Goal: Use online tool/utility: Use online tool/utility

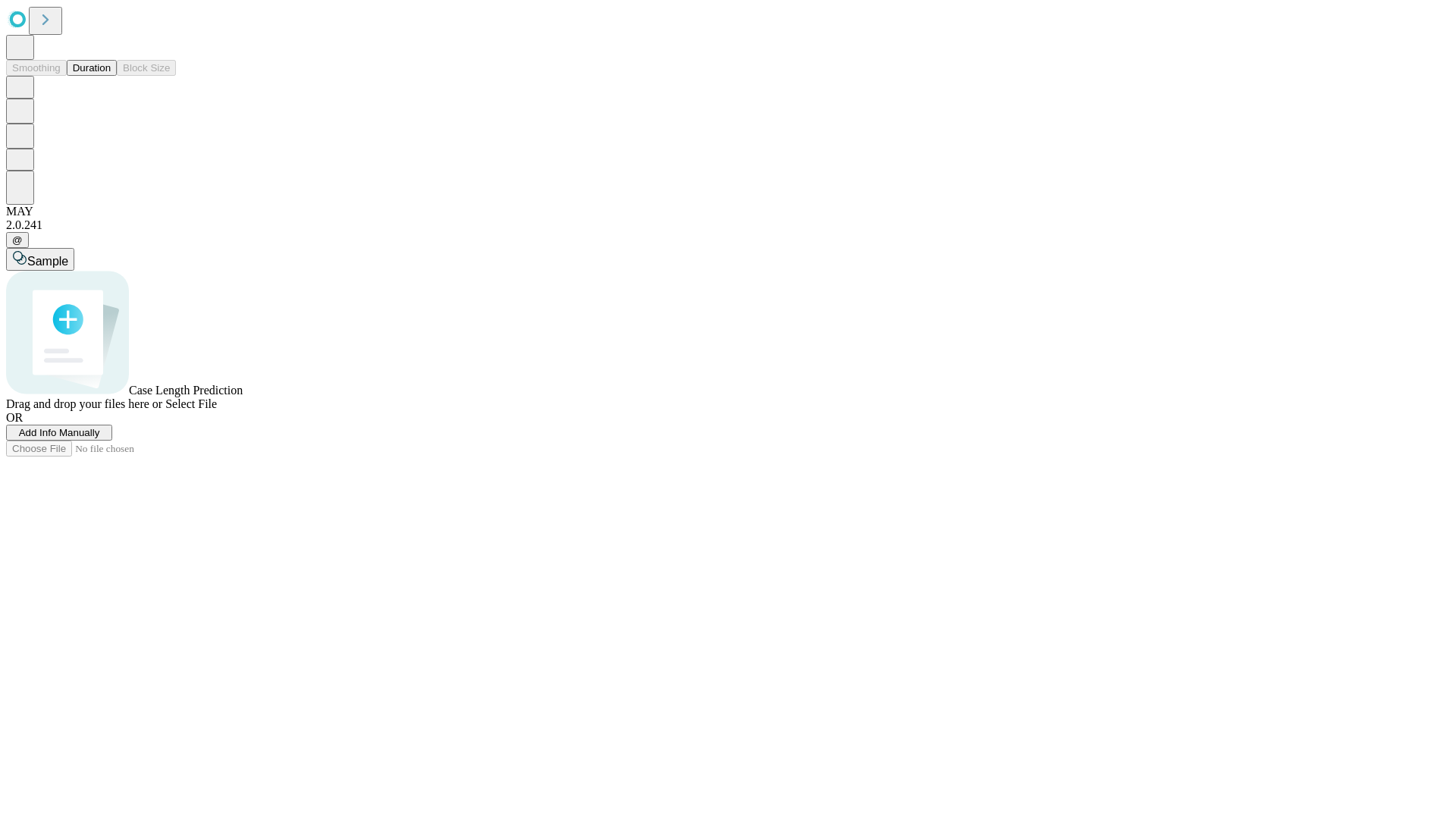
click at [111, 75] on button "Duration" at bounding box center [91, 67] width 50 height 16
click at [68, 255] on span "Sample" at bounding box center [48, 262] width 41 height 13
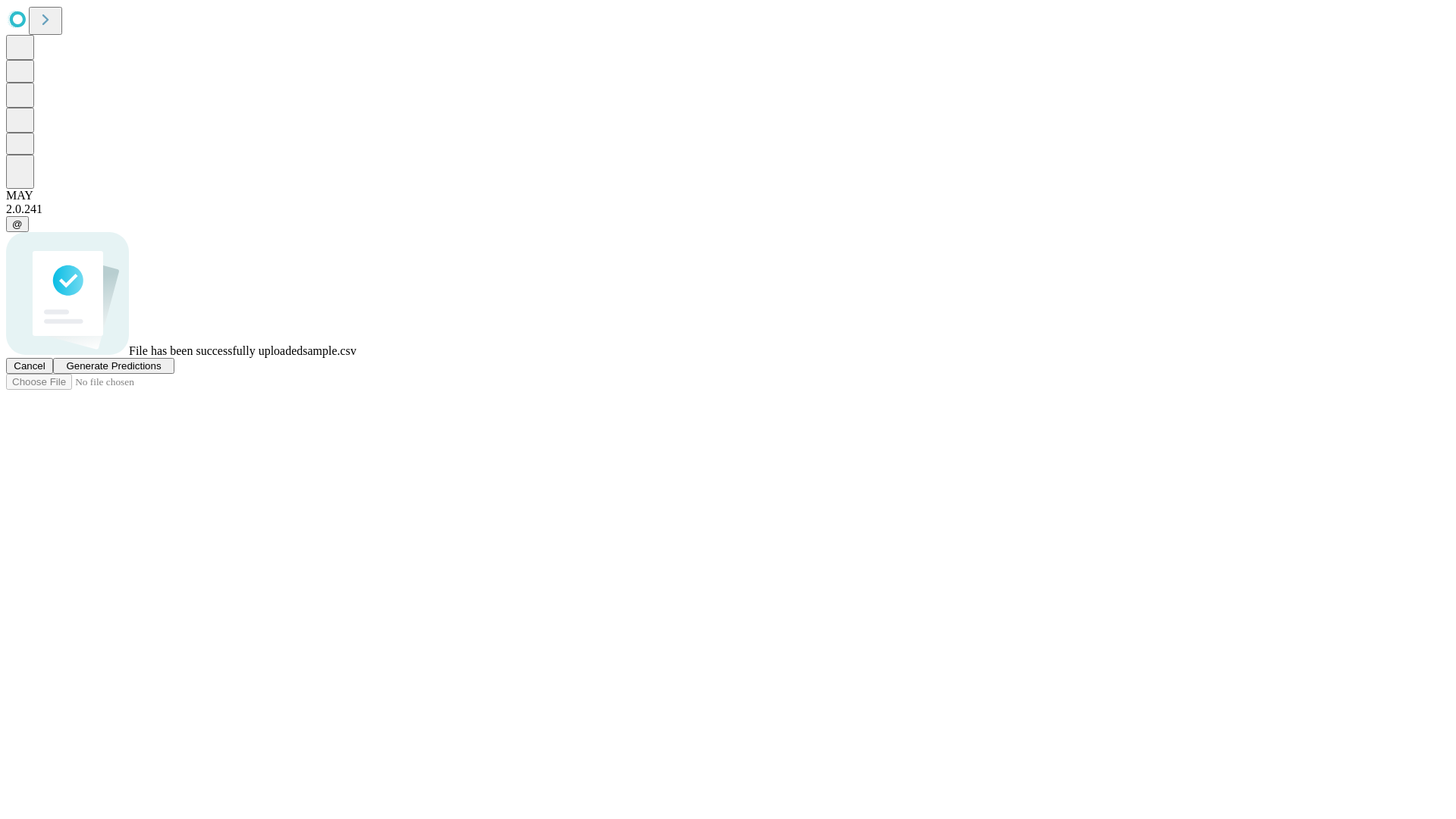
click at [161, 371] on span "Generate Predictions" at bounding box center [113, 366] width 95 height 11
